Goal: Information Seeking & Learning: Learn about a topic

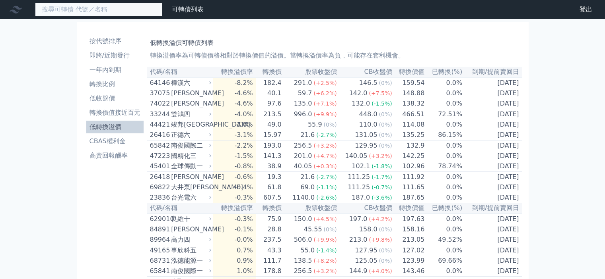
click at [109, 11] on input at bounding box center [98, 10] width 127 height 14
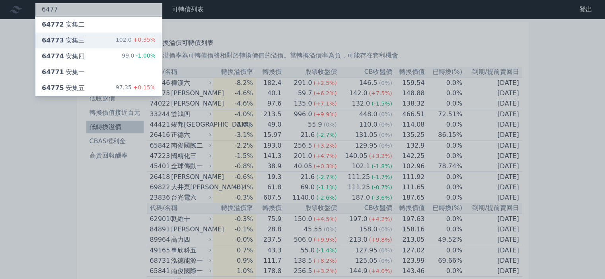
type input "6477"
click at [116, 36] on div "64773 安集三 102.0 +0.35%" at bounding box center [98, 41] width 126 height 16
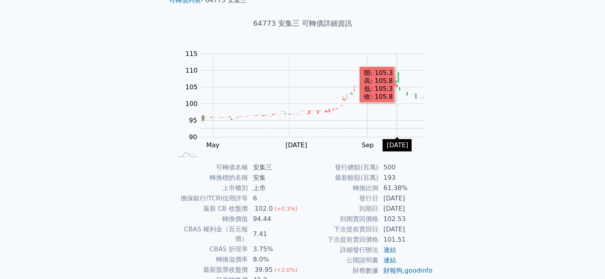
scroll to position [80, 0]
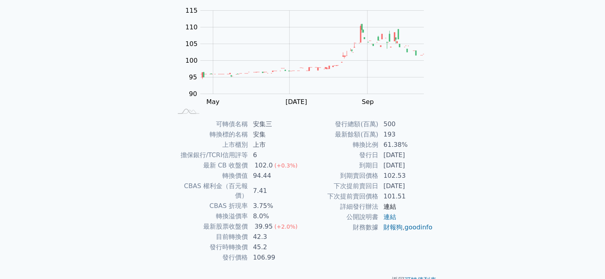
click at [392, 208] on link "連結" at bounding box center [389, 207] width 13 height 8
drag, startPoint x: 256, startPoint y: 154, endPoint x: 276, endPoint y: 158, distance: 20.6
click at [268, 153] on td "6" at bounding box center [275, 155] width 54 height 10
drag, startPoint x: 253, startPoint y: 206, endPoint x: 279, endPoint y: 204, distance: 25.9
click at [268, 211] on td "8.0%" at bounding box center [275, 216] width 54 height 10
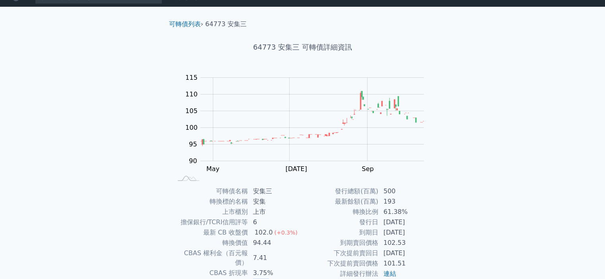
scroll to position [0, 0]
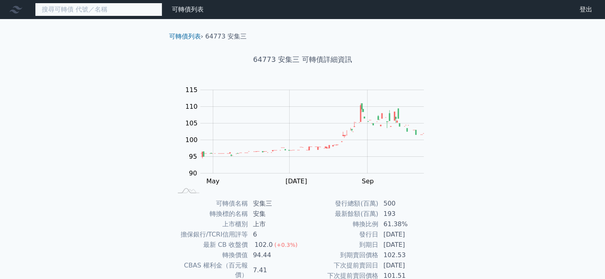
click at [108, 15] on input at bounding box center [98, 10] width 127 height 14
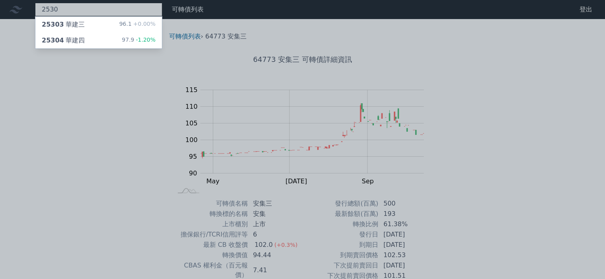
type input "2530"
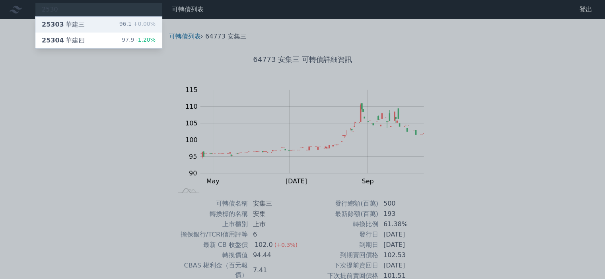
click at [115, 23] on div "25303 華建三 96.1 +0.00%" at bounding box center [98, 25] width 126 height 16
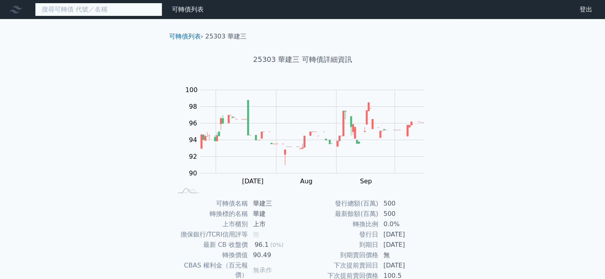
click at [113, 14] on input at bounding box center [98, 10] width 127 height 14
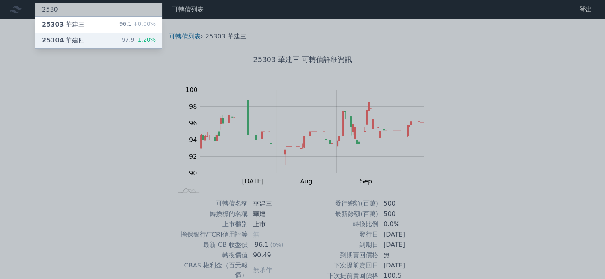
type input "2530"
click at [105, 40] on div "25304 華建四 97.9 -1.20%" at bounding box center [98, 41] width 126 height 16
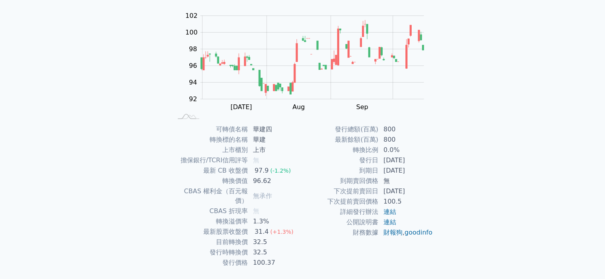
scroll to position [80, 0]
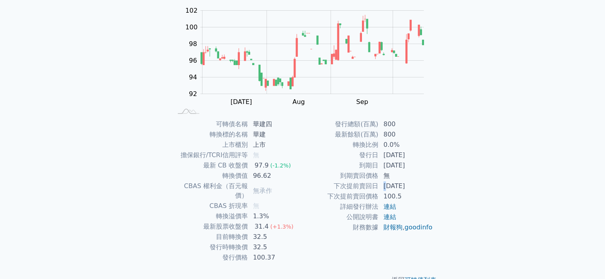
drag, startPoint x: 383, startPoint y: 186, endPoint x: 453, endPoint y: 177, distance: 70.1
click at [427, 181] on td "[DATE]" at bounding box center [405, 186] width 54 height 10
drag, startPoint x: 388, startPoint y: 197, endPoint x: 442, endPoint y: 195, distance: 53.7
click at [437, 196] on div "可轉債名稱 華建四 轉換標的名稱 華建 上市櫃別 上市 擔保銀行/TCRI信用評等 無 最新 CB 收盤價 97.9 (-1.2%) 轉換價值 96.62 C…" at bounding box center [303, 191] width 280 height 144
click at [339, 191] on td "下次提前賣回日" at bounding box center [341, 186] width 76 height 10
